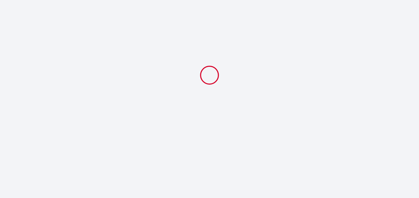
select select
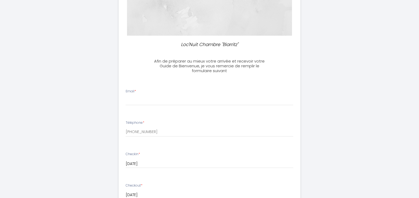
scroll to position [91, 0]
click at [183, 97] on input "Email *" at bounding box center [210, 100] width 168 height 10
type input "[EMAIL_ADDRESS][DOMAIN_NAME]"
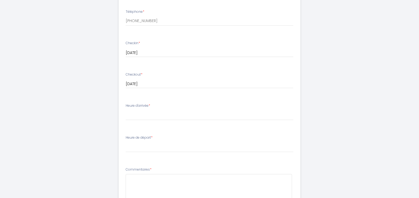
scroll to position [202, 0]
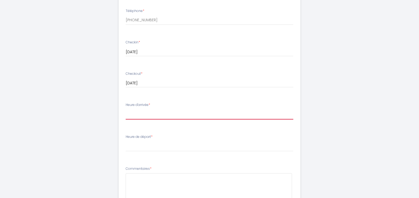
click at [164, 114] on select "15:00 15:30 16:00 16:30 17:00 17:30 18:00 18:30 19:00 19:30 20:00 20:30 21:00 2…" at bounding box center [210, 114] width 168 height 10
select select "15:00"
click at [126, 109] on select "15:00 15:30 16:00 16:30 17:00 17:30 18:00 18:30 19:00 19:30 20:00 20:30 21:00 2…" at bounding box center [210, 114] width 168 height 10
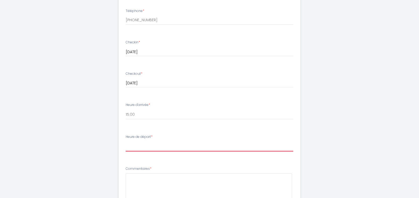
click at [150, 147] on select "00:00 00:30 01:00 01:30 02:00 02:30 03:00 03:30 04:00 04:30 05:00 05:30 06:00 0…" at bounding box center [210, 146] width 168 height 10
select select "10:30"
click at [126, 141] on select "00:00 00:30 01:00 01:30 02:00 02:30 03:00 03:30 04:00 04:30 05:00 05:30 06:00 0…" at bounding box center [210, 146] width 168 height 10
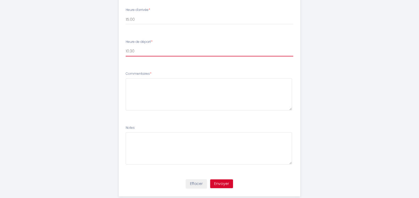
scroll to position [308, 0]
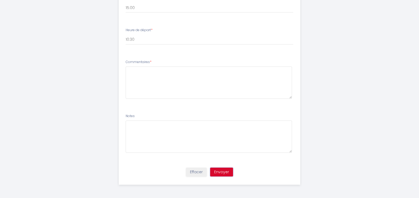
click at [228, 171] on button "Envoyer" at bounding box center [221, 171] width 23 height 9
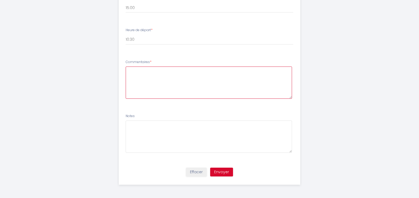
click at [174, 84] on textarea at bounding box center [209, 82] width 166 height 32
type textarea "Au plaisir d'arriver chez vous [DATE]"
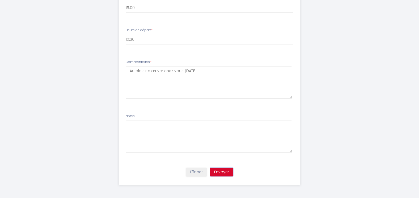
click at [222, 169] on button "Envoyer" at bounding box center [221, 171] width 23 height 9
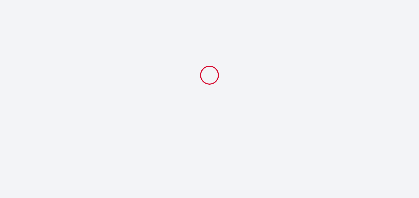
scroll to position [0, 0]
select select "10:30"
